Goal: Transaction & Acquisition: Purchase product/service

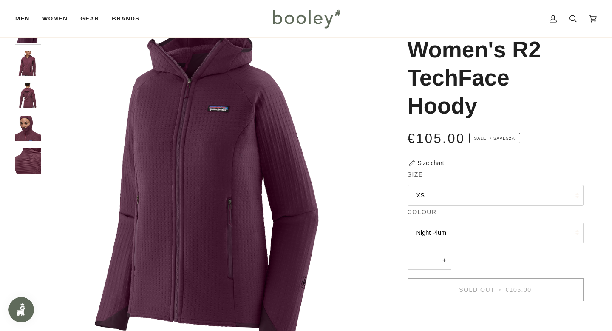
scroll to position [42, 0]
click at [426, 191] on button "XS" at bounding box center [496, 195] width 176 height 21
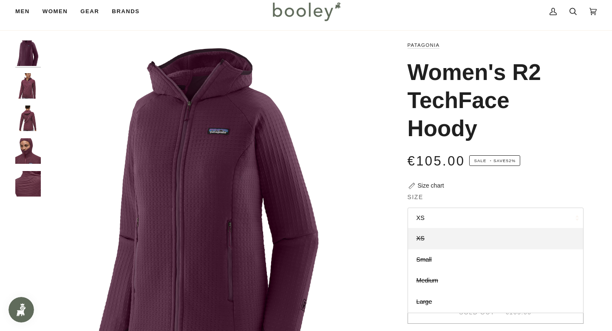
scroll to position [0, 0]
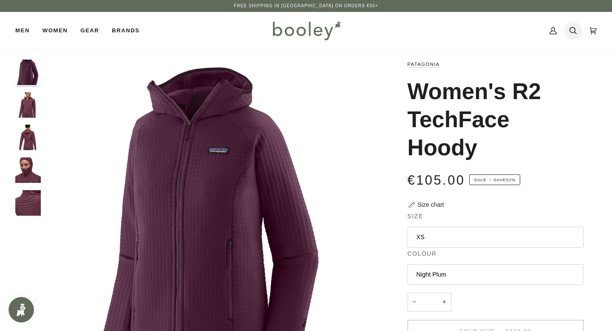
click at [573, 28] on icon at bounding box center [573, 30] width 7 height 13
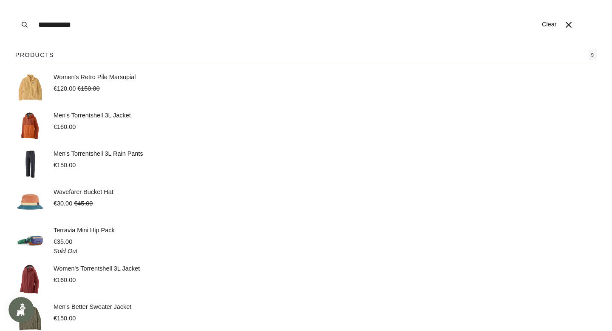
type input "**********"
click at [15, 0] on button "Search" at bounding box center [24, 24] width 19 height 49
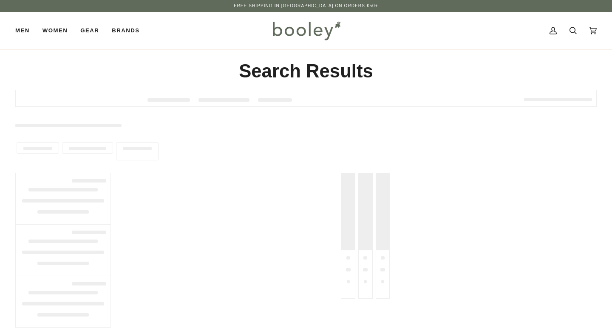
type input "**********"
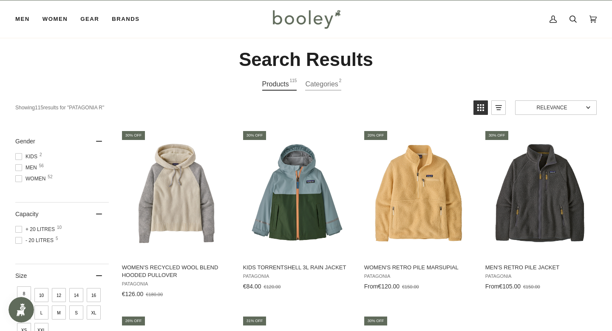
scroll to position [12, 0]
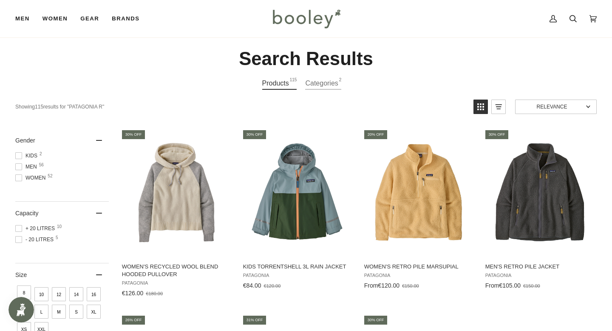
click at [40, 176] on span "Women 52" at bounding box center [31, 178] width 33 height 8
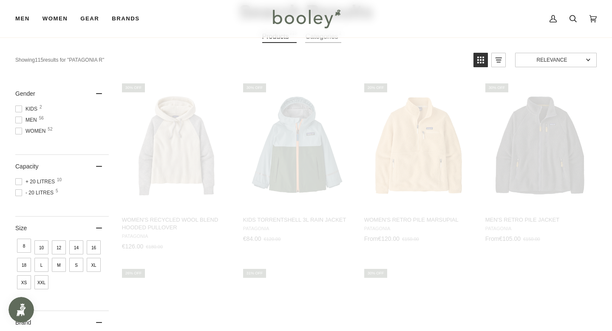
scroll to position [60, 0]
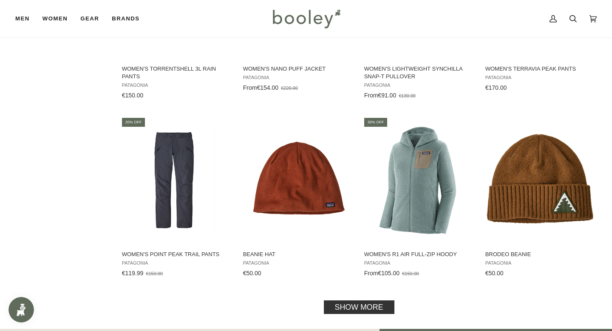
scroll to position [761, 0]
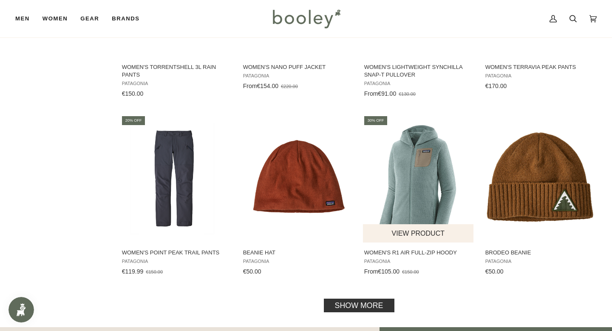
click at [406, 174] on img "Women's R1 Air Full-Zip Hoody" at bounding box center [418, 177] width 111 height 111
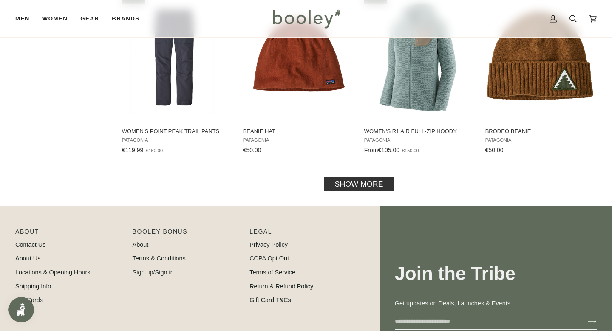
scroll to position [878, 0]
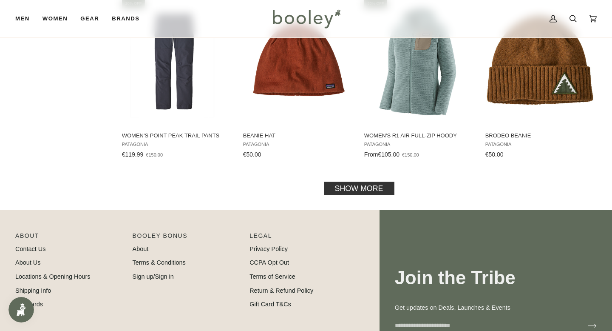
click at [379, 190] on link "Show more" at bounding box center [359, 189] width 71 height 14
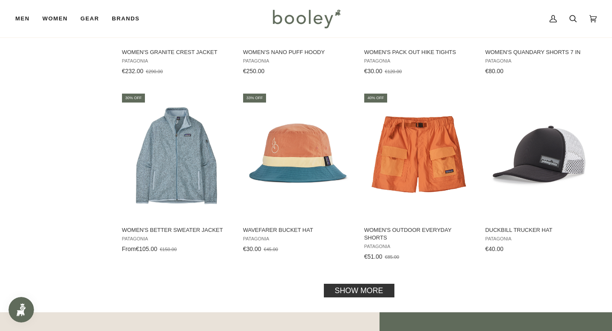
scroll to position [1716, 0]
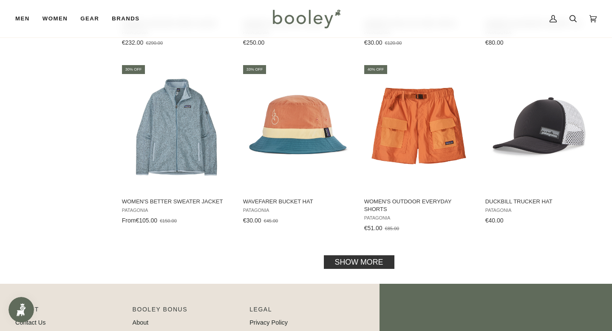
click at [372, 255] on link "Show more" at bounding box center [359, 262] width 71 height 14
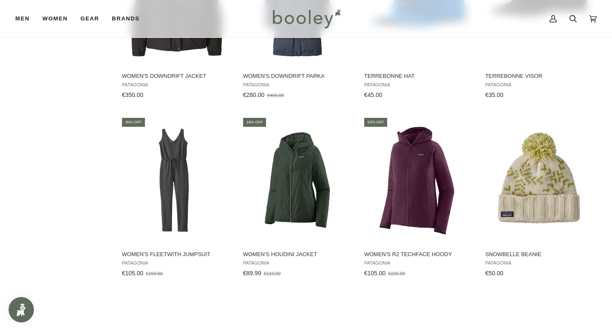
scroll to position [2029, 0]
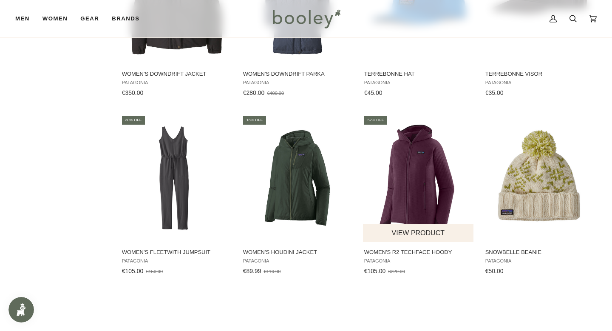
click at [425, 167] on img "Women's R2 TechFace Hoody" at bounding box center [418, 177] width 111 height 111
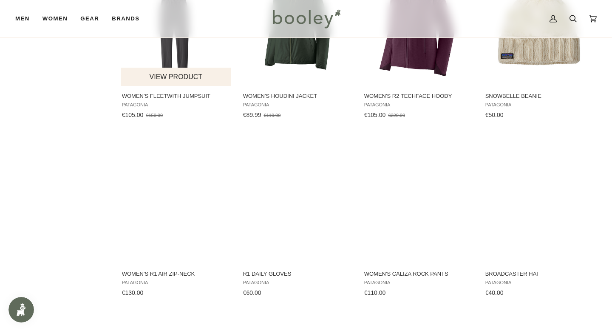
scroll to position [2217, 0]
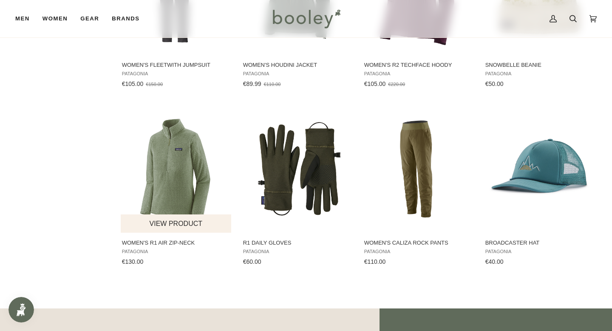
click at [175, 151] on img "Women's R1 Air Zip-Neck" at bounding box center [176, 168] width 111 height 111
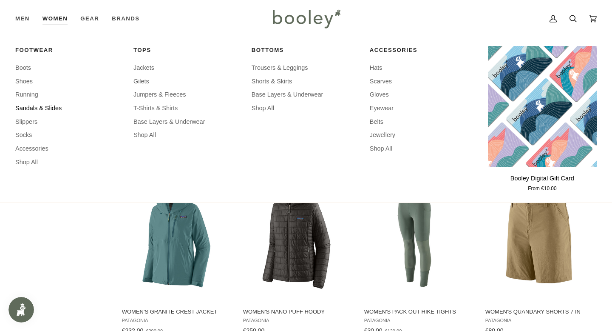
scroll to position [1287, 0]
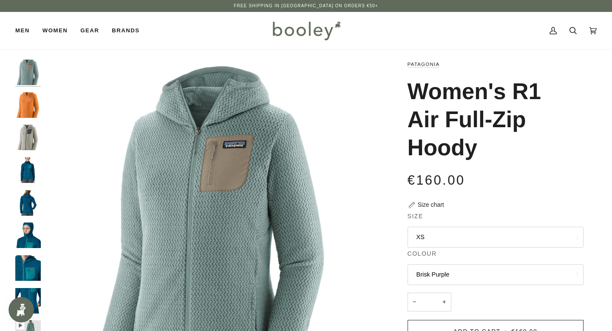
click at [469, 241] on button "XS" at bounding box center [496, 237] width 176 height 21
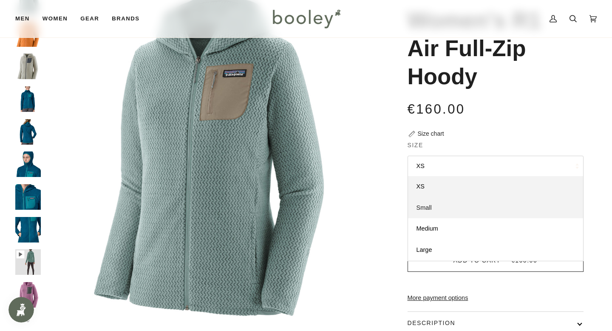
scroll to position [71, 0]
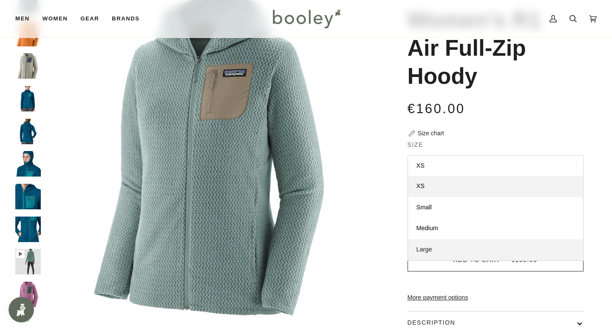
click at [440, 241] on link "Large" at bounding box center [495, 249] width 175 height 21
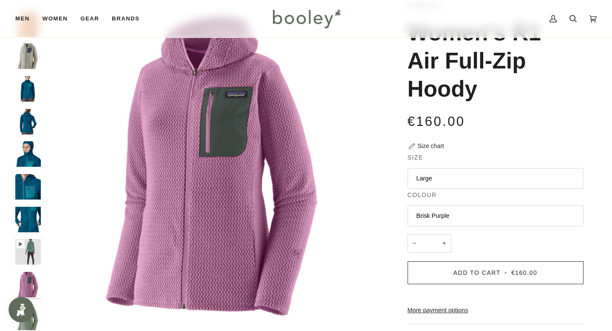
scroll to position [59, 0]
click at [448, 210] on button "Brisk Purple" at bounding box center [496, 215] width 176 height 21
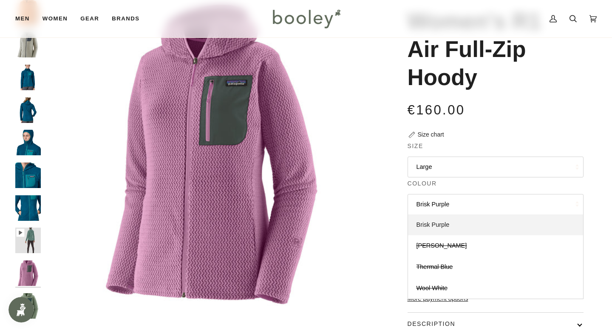
scroll to position [71, 0]
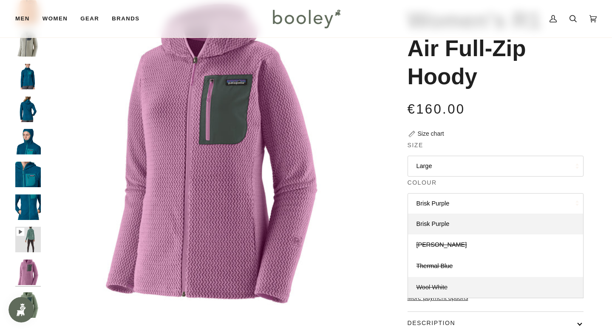
click at [444, 282] on link "Wool White" at bounding box center [495, 287] width 175 height 21
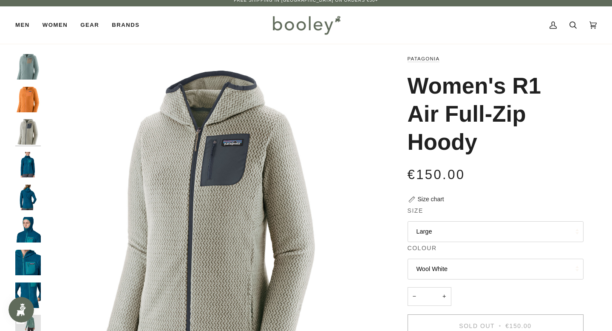
scroll to position [3, 0]
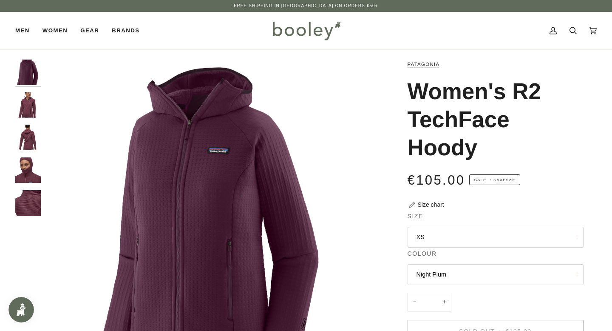
click at [440, 231] on button "XS" at bounding box center [496, 237] width 176 height 21
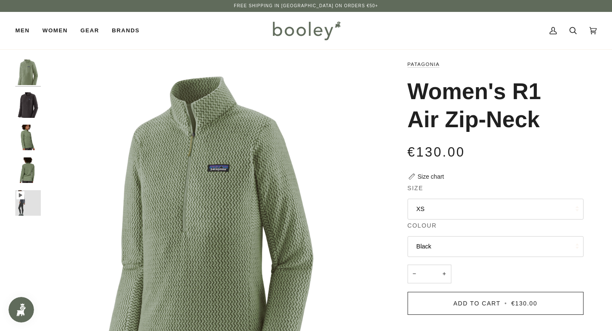
click at [430, 209] on button "XS" at bounding box center [496, 209] width 176 height 21
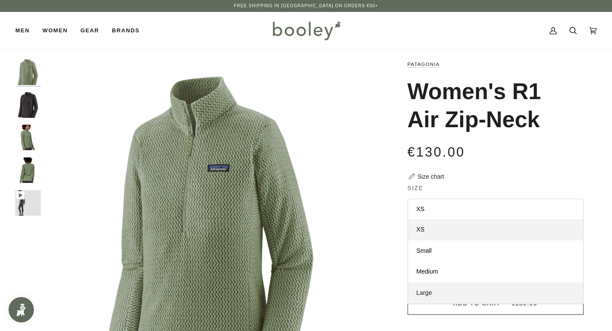
click at [432, 292] on span "Large" at bounding box center [425, 292] width 16 height 7
